Goal: Task Accomplishment & Management: Use online tool/utility

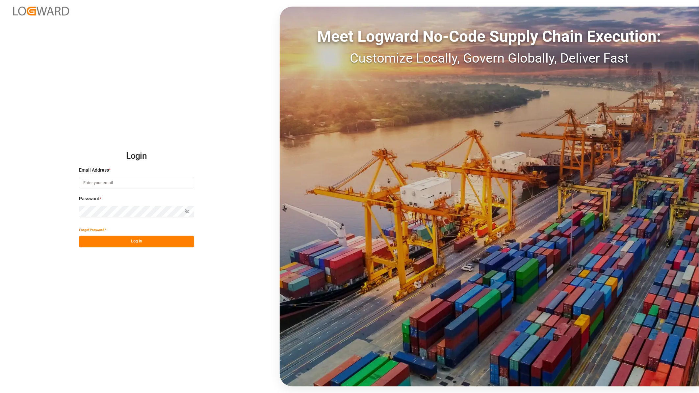
type input "[PERSON_NAME][EMAIL_ADDRESS][PERSON_NAME][DOMAIN_NAME]"
click at [122, 241] on button "Log In" at bounding box center [136, 242] width 115 height 12
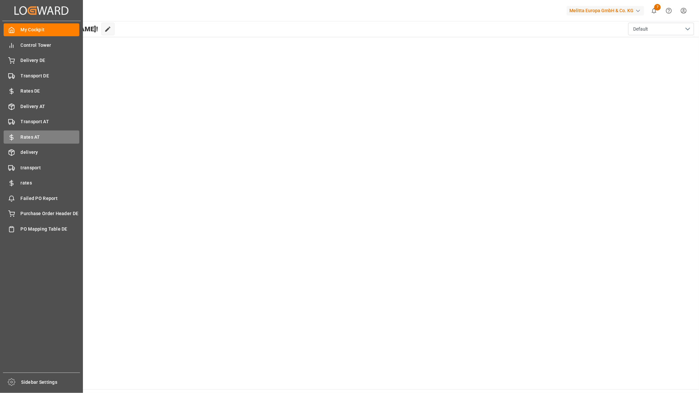
click at [37, 132] on div "Rates AT Rates AT" at bounding box center [42, 136] width 76 height 13
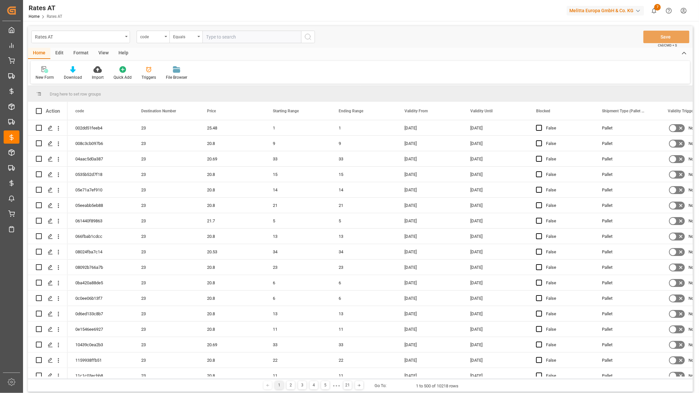
drag, startPoint x: 150, startPoint y: 37, endPoint x: 171, endPoint y: 50, distance: 25.1
click at [150, 37] on div "code" at bounding box center [151, 36] width 22 height 8
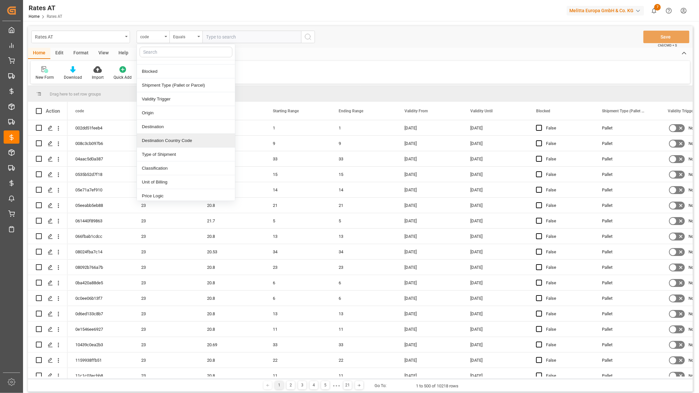
scroll to position [110, 0]
click at [179, 190] on div "Freight Forwarder" at bounding box center [186, 193] width 98 height 14
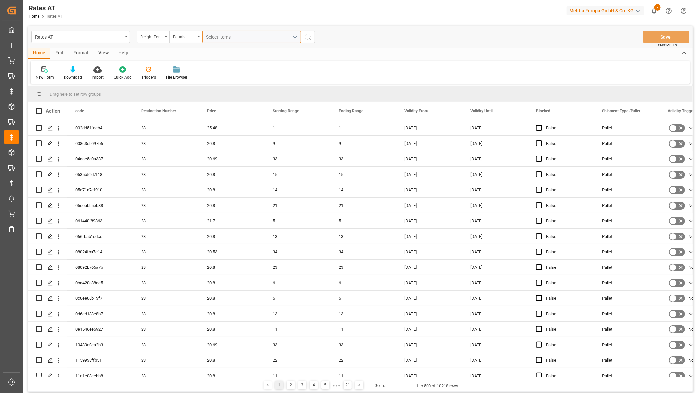
click at [218, 38] on span "Select Items" at bounding box center [220, 36] width 28 height 5
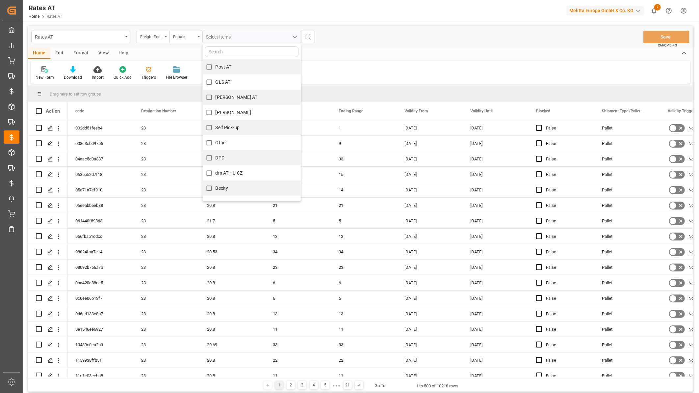
click at [228, 80] on span "GLS AT" at bounding box center [223, 81] width 15 height 5
click at [216, 80] on input "GLS AT" at bounding box center [209, 82] width 13 height 13
checkbox input "true"
click at [307, 36] on icon "search button" at bounding box center [308, 37] width 8 height 8
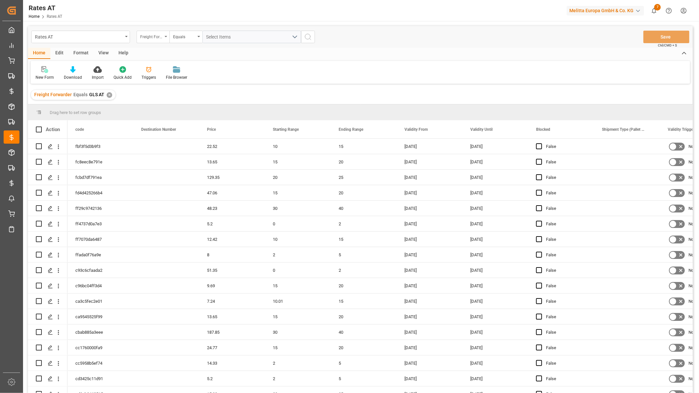
click at [148, 38] on div "Freight Forwarder" at bounding box center [151, 36] width 22 height 8
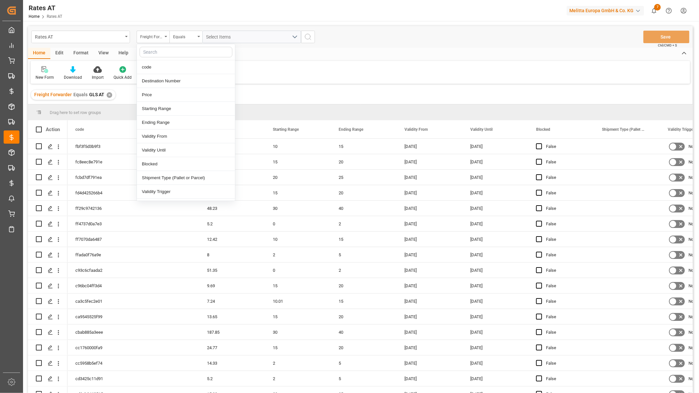
click at [153, 50] on input "text" at bounding box center [186, 52] width 93 height 11
drag, startPoint x: 160, startPoint y: 49, endPoint x: 139, endPoint y: 52, distance: 20.9
click at [139, 52] on div "^val" at bounding box center [186, 52] width 98 height 16
type input "val"
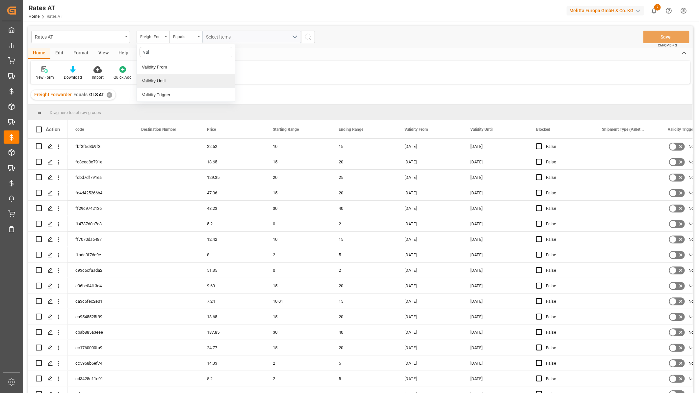
click at [151, 74] on div "Validity Until" at bounding box center [186, 81] width 98 height 14
click at [183, 34] on div "Equals" at bounding box center [184, 36] width 22 height 8
click at [199, 106] on div "Greater than" at bounding box center [219, 109] width 98 height 14
click at [225, 41] on input "text" at bounding box center [251, 37] width 99 height 13
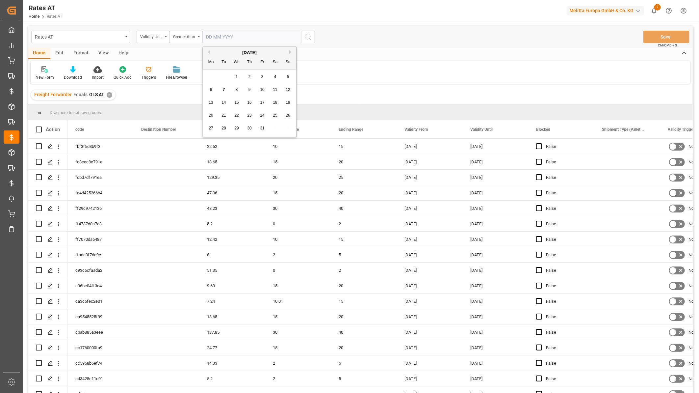
click at [210, 75] on div "29 30 1 2 3 4 5" at bounding box center [250, 76] width 90 height 13
click at [237, 77] on span "1" at bounding box center [237, 76] width 2 height 5
type input "[DATE]"
click at [308, 34] on icon "search button" at bounding box center [308, 37] width 8 height 8
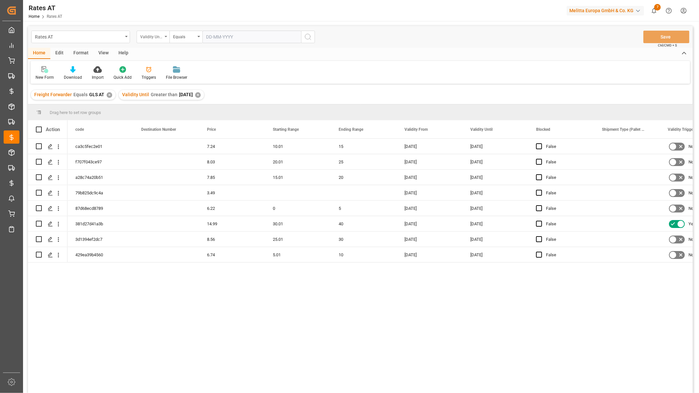
click at [155, 39] on div "Validity Until" at bounding box center [151, 36] width 22 height 8
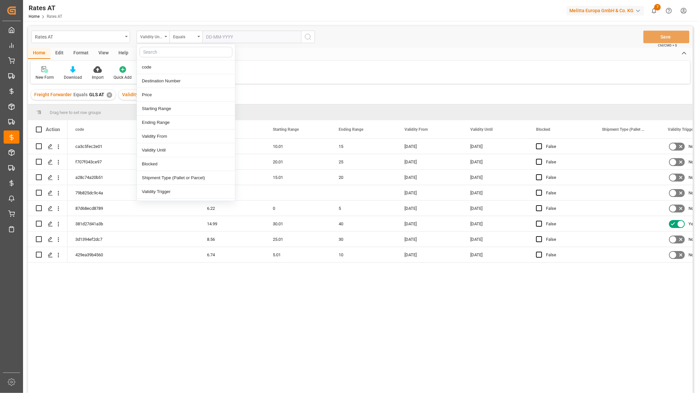
click at [159, 52] on input "text" at bounding box center [186, 52] width 93 height 11
type input "co"
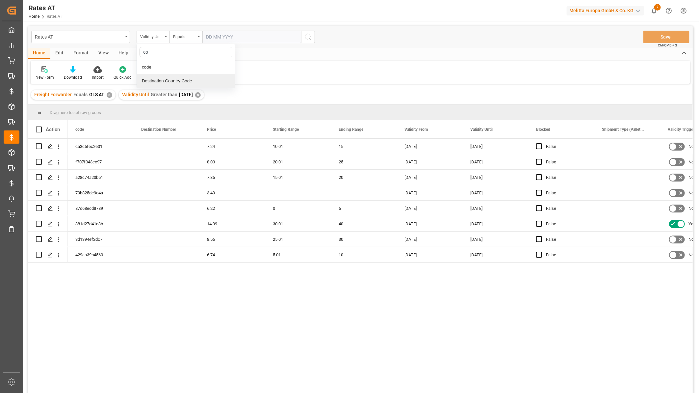
click at [165, 74] on div "Destination Country Code" at bounding box center [186, 81] width 98 height 14
click at [218, 38] on input "text" at bounding box center [251, 37] width 99 height 13
type input "AT"
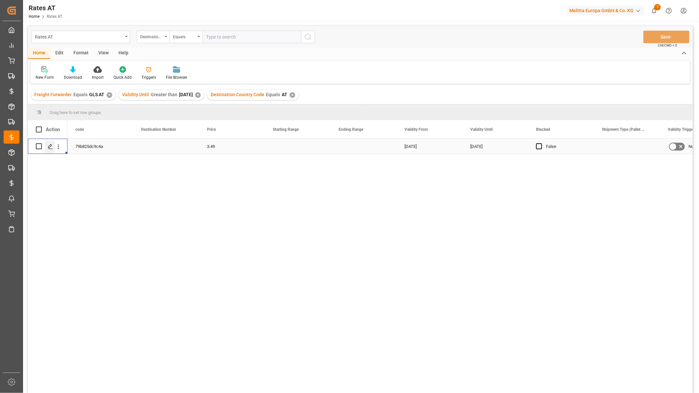
click at [51, 146] on icon "Press SPACE to select this row." at bounding box center [50, 146] width 5 height 5
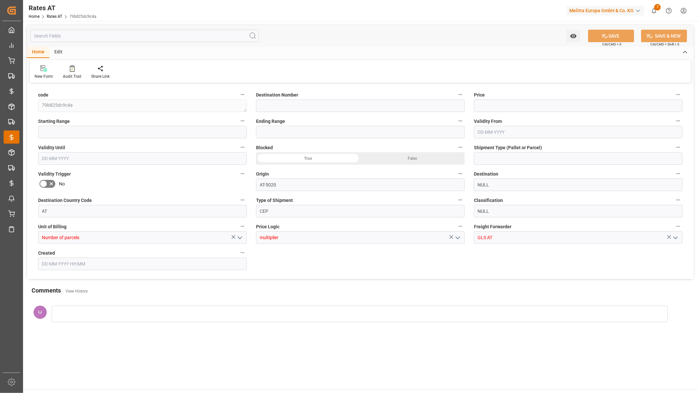
type input "3.49"
type input "01-01-2024"
type input "31-12-2025"
type input "15-05-2023 06:19"
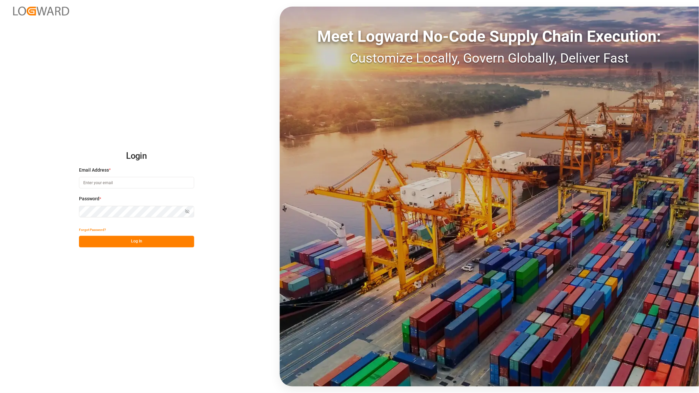
type input "[PERSON_NAME][EMAIL_ADDRESS][PERSON_NAME][DOMAIN_NAME]"
click at [153, 238] on button "Log In" at bounding box center [136, 242] width 115 height 12
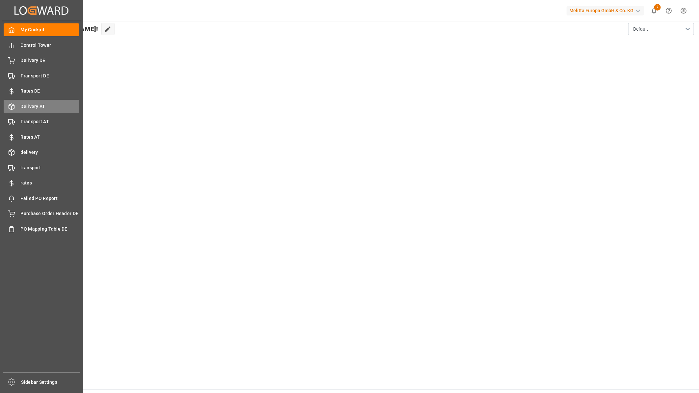
click at [34, 107] on span "Delivery AT" at bounding box center [50, 106] width 59 height 7
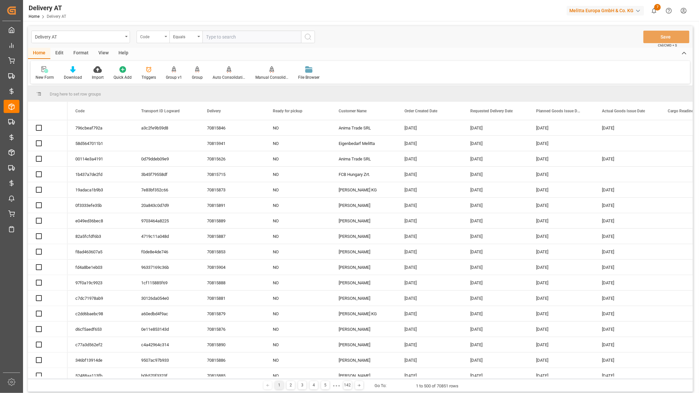
click at [156, 36] on div "Code" at bounding box center [151, 36] width 22 height 8
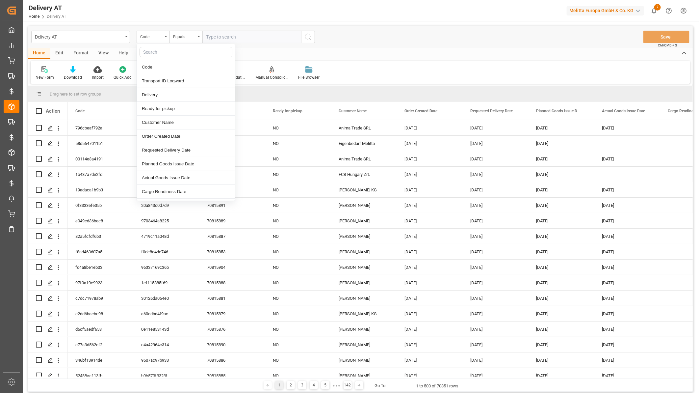
click at [150, 52] on input "text" at bounding box center [186, 52] width 93 height 11
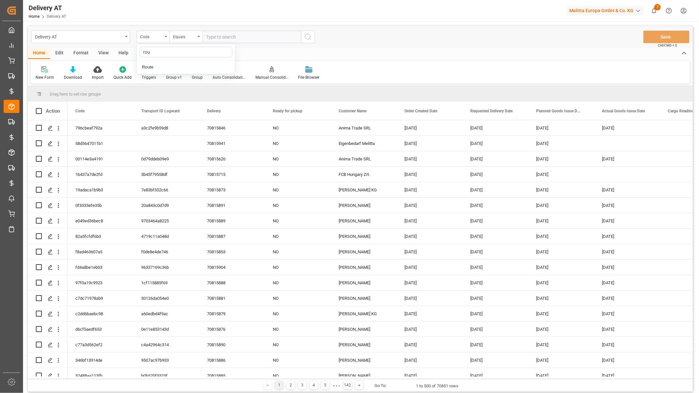
type input "rout"
click at [159, 64] on div "Route" at bounding box center [186, 67] width 98 height 14
click at [211, 37] on input "text" at bounding box center [251, 37] width 99 height 13
type input "AT0160"
